Goal: Check status: Check status

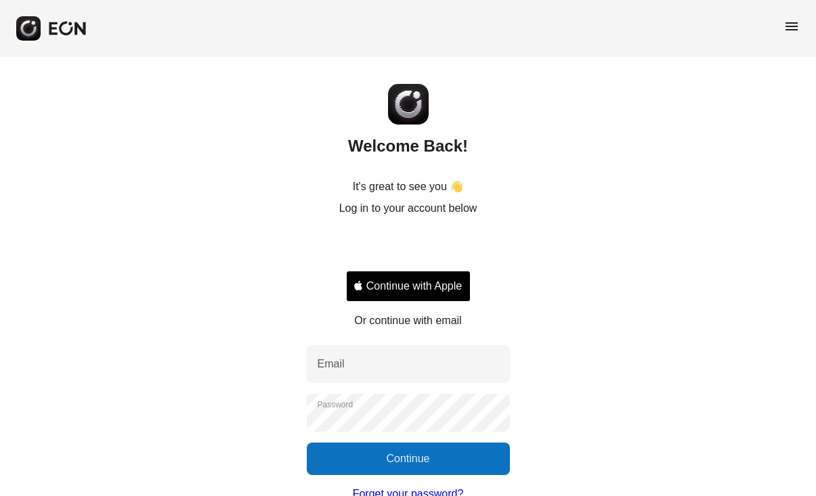
click at [425, 248] on div "Sign in with Google. Opens in new tab" at bounding box center [408, 247] width 125 height 30
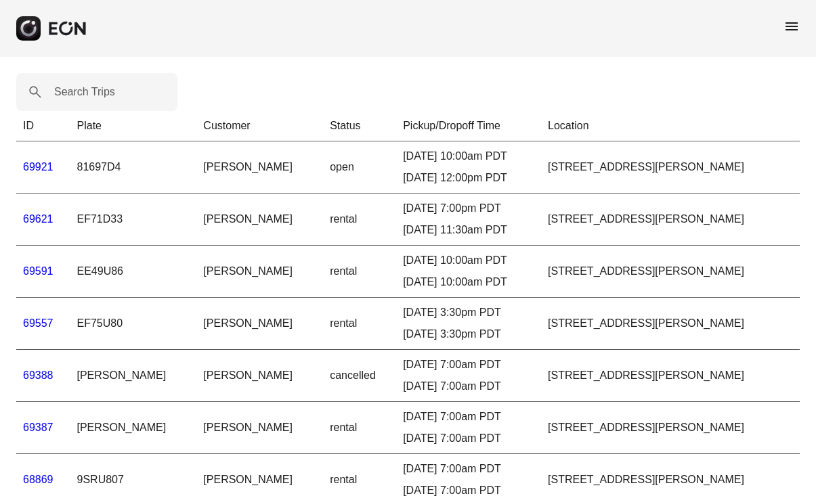
click at [790, 30] on span "menu" at bounding box center [792, 26] width 16 height 16
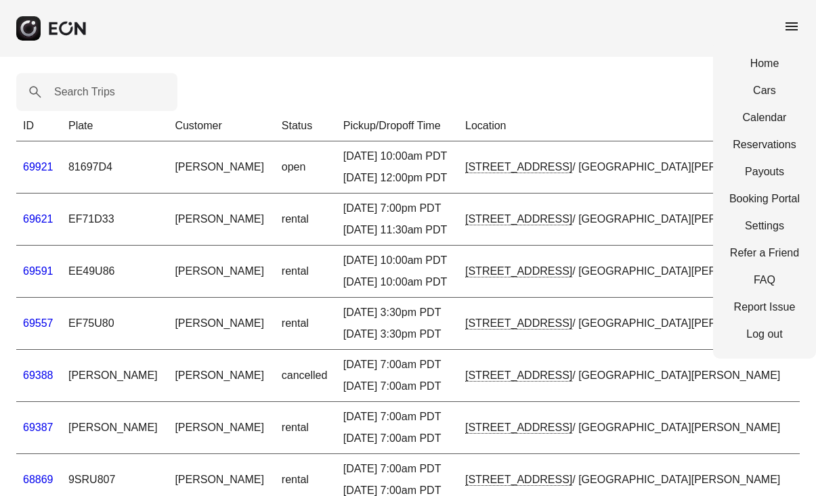
click at [755, 175] on link "Payouts" at bounding box center [764, 172] width 70 height 16
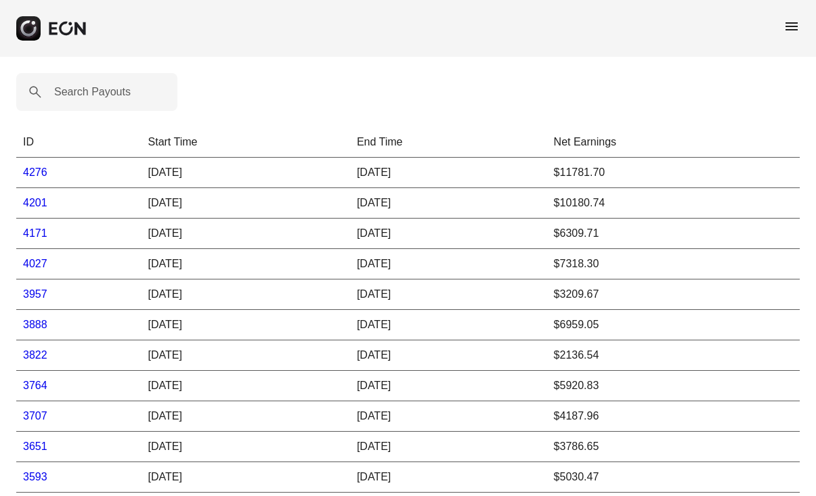
click at [38, 176] on link "4276" at bounding box center [35, 173] width 24 height 12
